Goal: Task Accomplishment & Management: Complete application form

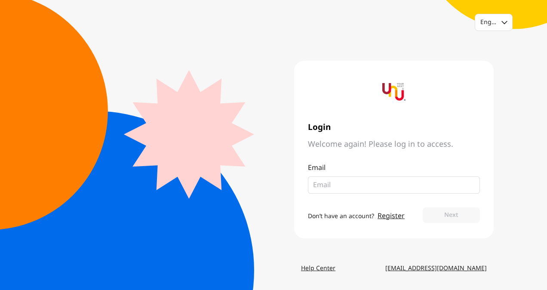
click at [382, 213] on link "Register" at bounding box center [390, 216] width 27 height 10
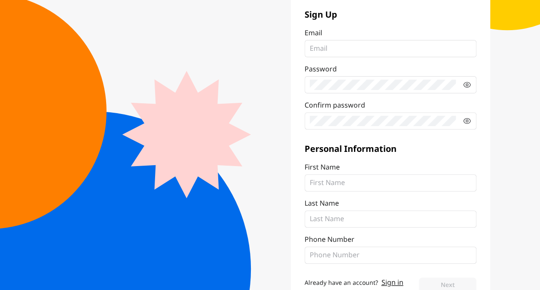
scroll to position [121, 0]
